Goal: Check status: Check status

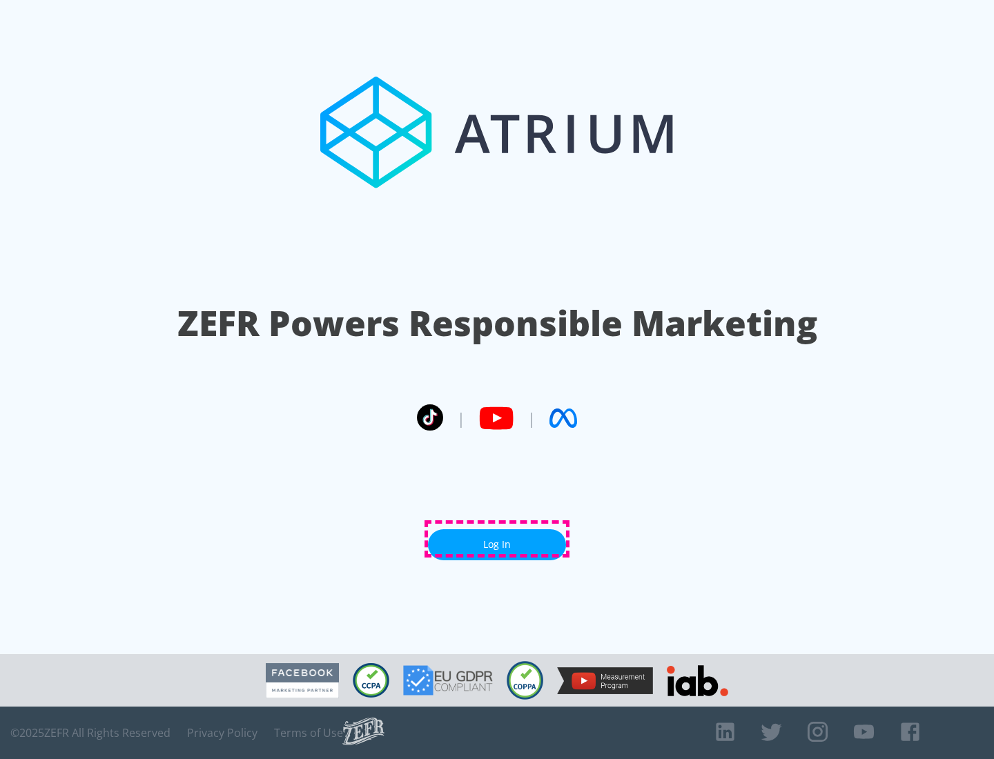
click at [497, 539] on link "Log In" at bounding box center [497, 544] width 138 height 31
